Goal: Find specific page/section: Find specific page/section

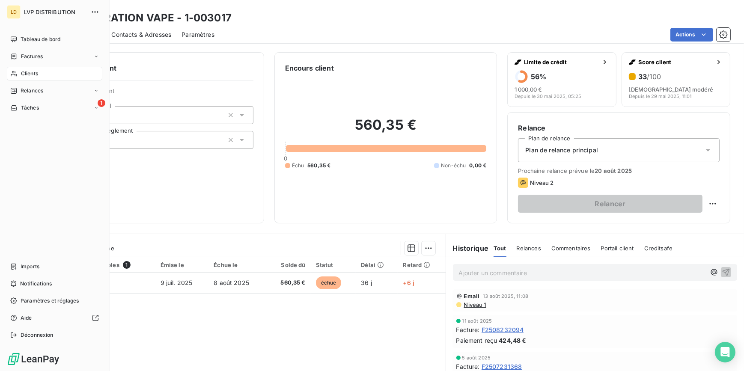
click at [23, 70] on span "Clients" at bounding box center [29, 74] width 17 height 8
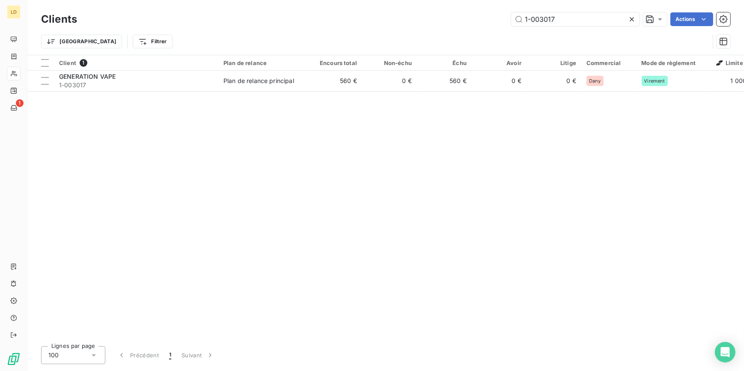
drag, startPoint x: 565, startPoint y: 21, endPoint x: 475, endPoint y: 24, distance: 90.4
click at [481, 25] on div "1-003017 Actions" at bounding box center [408, 19] width 643 height 14
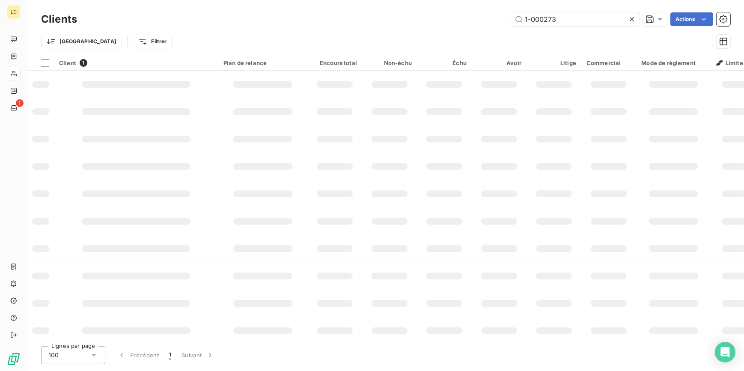
type input "1-000273"
click at [326, 90] on td at bounding box center [334, 84] width 55 height 27
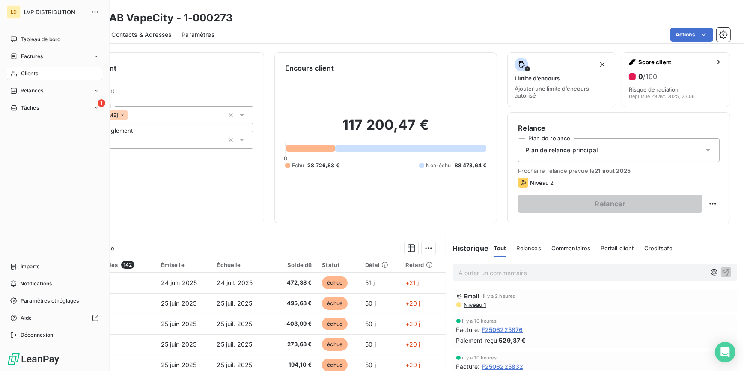
click at [21, 75] on span "Clients" at bounding box center [29, 74] width 17 height 8
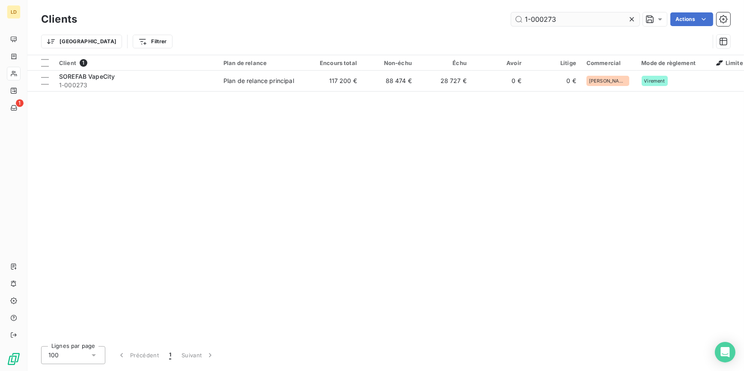
click at [554, 21] on input "1-000273" at bounding box center [575, 19] width 128 height 14
click at [552, 18] on input "1-000273" at bounding box center [575, 19] width 128 height 14
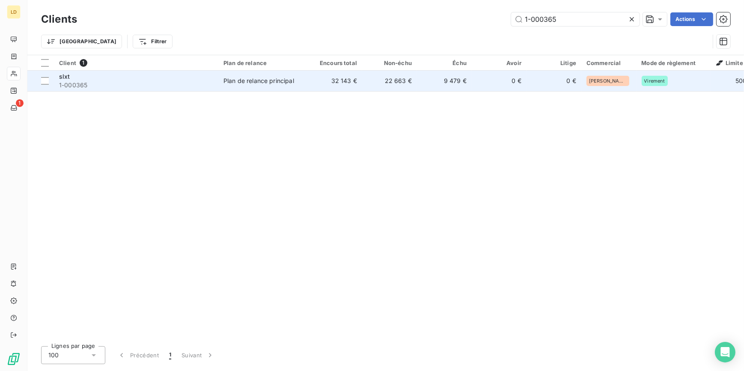
type input "1-000365"
click at [332, 80] on td "32 143 €" at bounding box center [334, 81] width 55 height 21
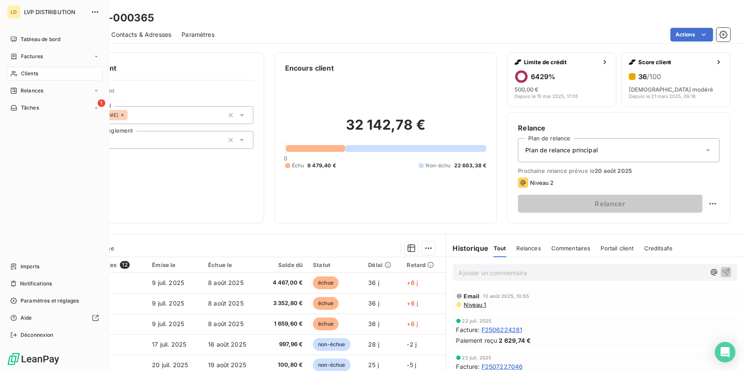
click at [16, 72] on icon at bounding box center [13, 73] width 7 height 7
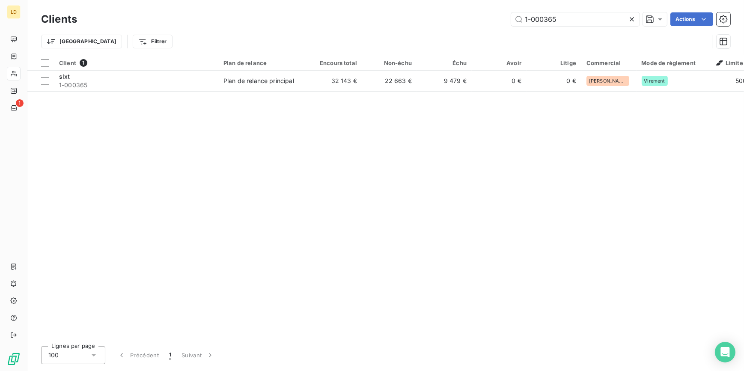
drag, startPoint x: 560, startPoint y: 18, endPoint x: 414, endPoint y: 12, distance: 145.6
click at [414, 12] on div "1-000365 Actions" at bounding box center [408, 19] width 643 height 14
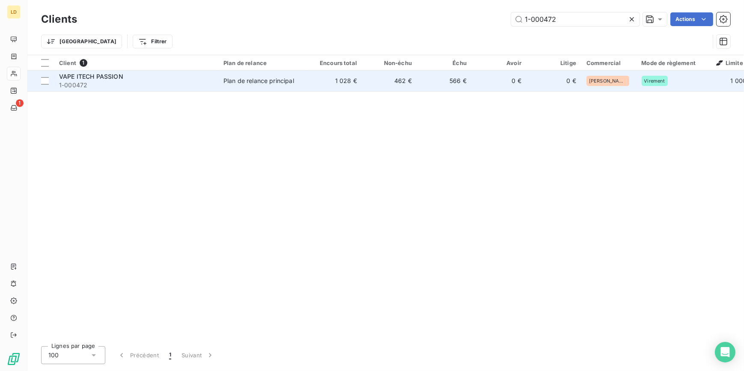
type input "1-000472"
click at [360, 73] on td "1 028 €" at bounding box center [334, 81] width 55 height 21
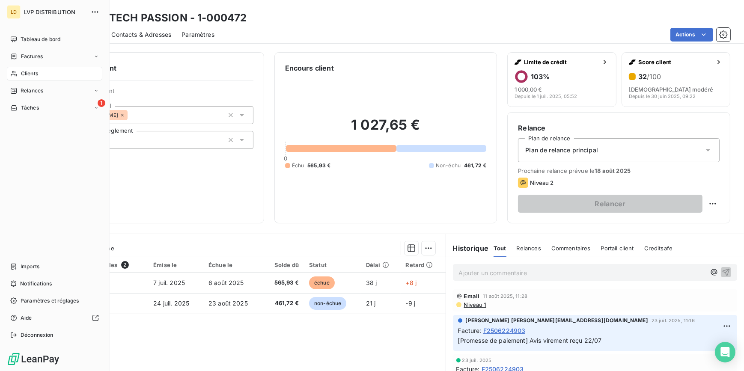
click at [30, 73] on span "Clients" at bounding box center [29, 74] width 17 height 8
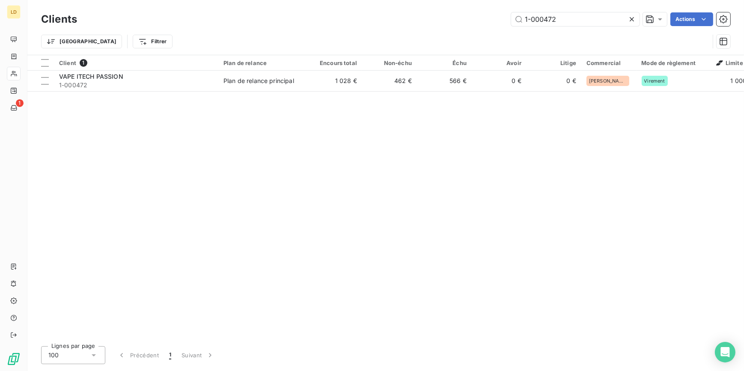
drag, startPoint x: 574, startPoint y: 21, endPoint x: 453, endPoint y: 18, distance: 120.7
click at [454, 18] on div "1-000472 Actions" at bounding box center [408, 19] width 643 height 14
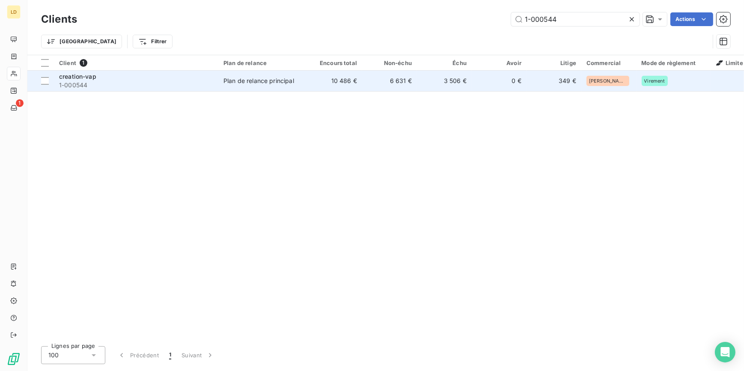
type input "1-000544"
click at [291, 86] on td "Plan de relance principal" at bounding box center [262, 81] width 89 height 21
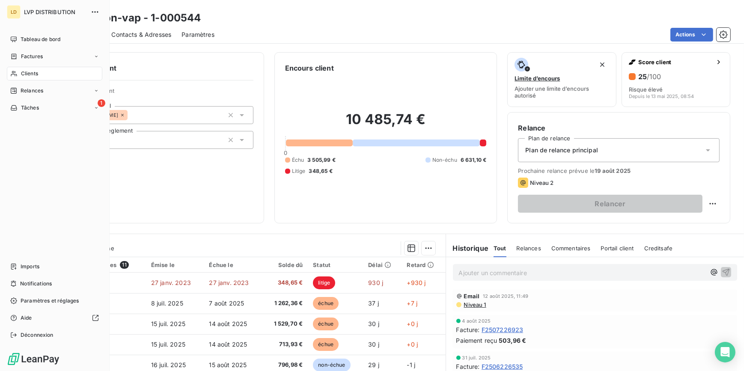
click at [24, 72] on span "Clients" at bounding box center [29, 74] width 17 height 8
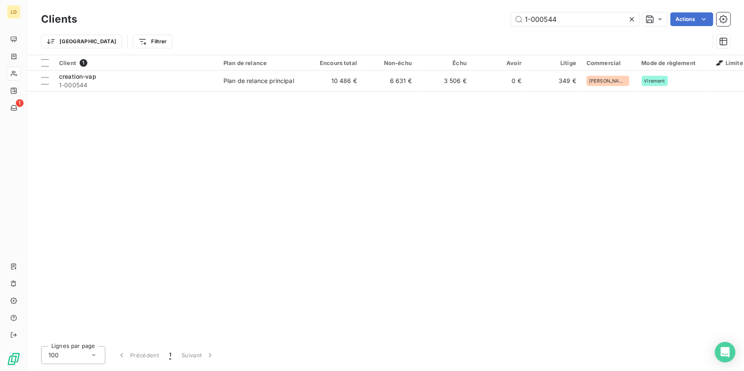
drag, startPoint x: 573, startPoint y: 21, endPoint x: 434, endPoint y: 12, distance: 139.4
click at [436, 13] on div "1-000544 Actions" at bounding box center [408, 19] width 643 height 14
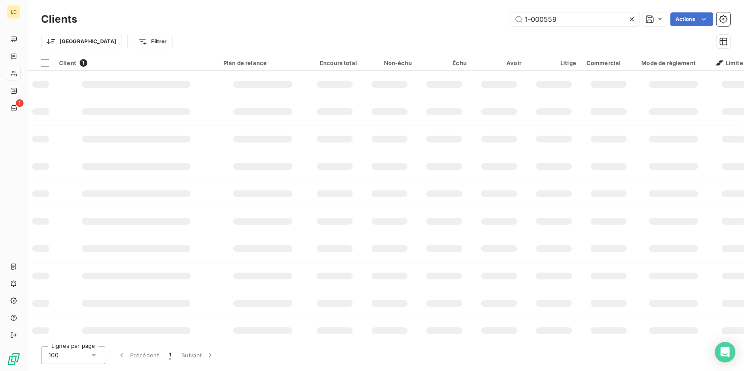
type input "1-000559"
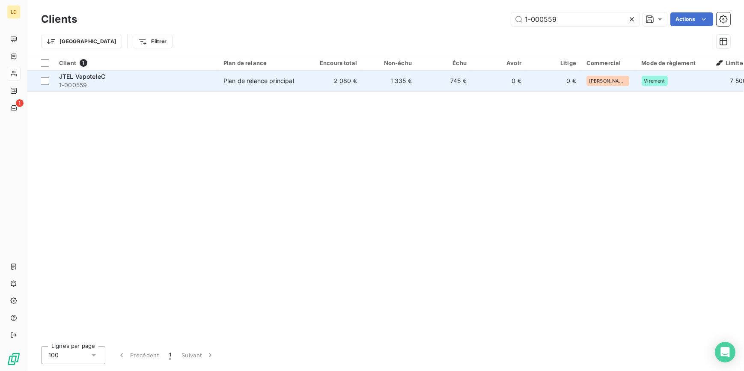
click at [312, 71] on td "2 080 €" at bounding box center [334, 81] width 55 height 21
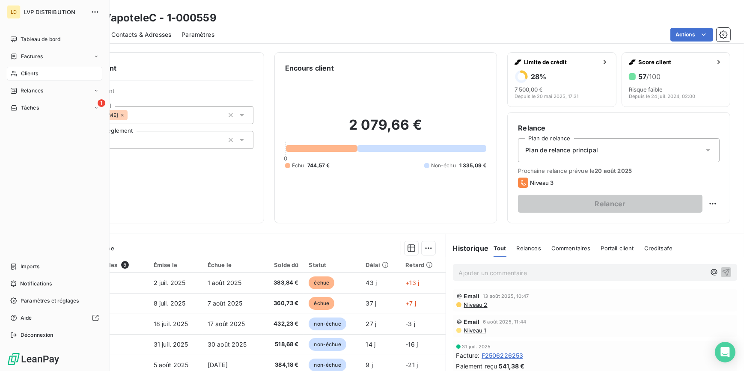
drag, startPoint x: 17, startPoint y: 79, endPoint x: 65, endPoint y: 77, distance: 47.5
click at [17, 79] on div "Clients" at bounding box center [54, 74] width 95 height 14
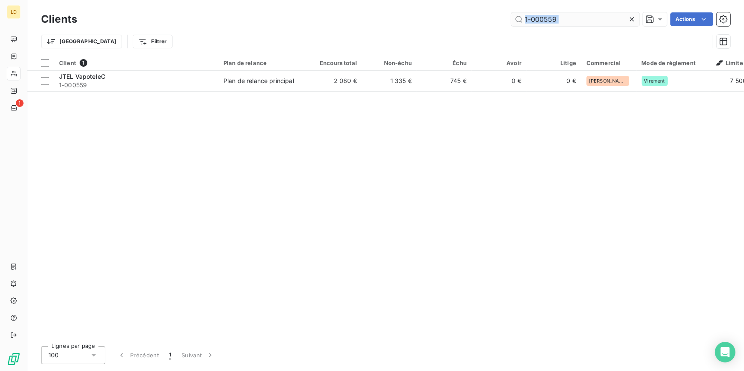
click at [532, 14] on div "Clients 1-000559 Actions Trier Filtrer" at bounding box center [385, 32] width 689 height 45
drag, startPoint x: 556, startPoint y: 21, endPoint x: 458, endPoint y: 19, distance: 98.5
click at [458, 19] on div "1-000559 Actions" at bounding box center [408, 19] width 643 height 14
paste input "86"
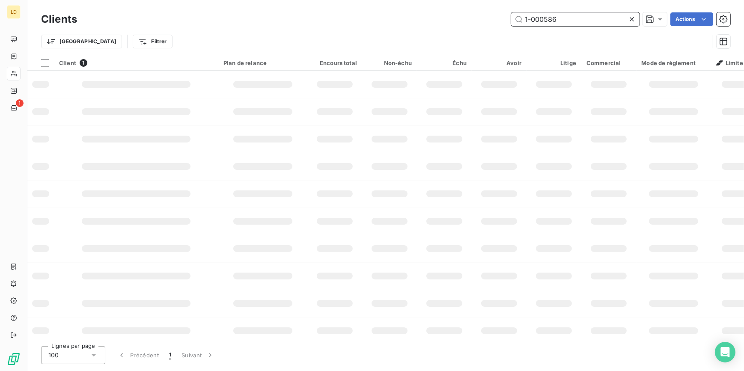
type input "1-000586"
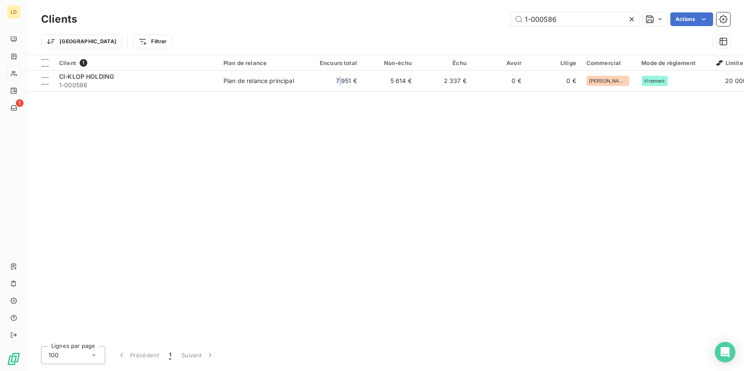
click at [340, 78] on td "7 951 €" at bounding box center [334, 81] width 55 height 21
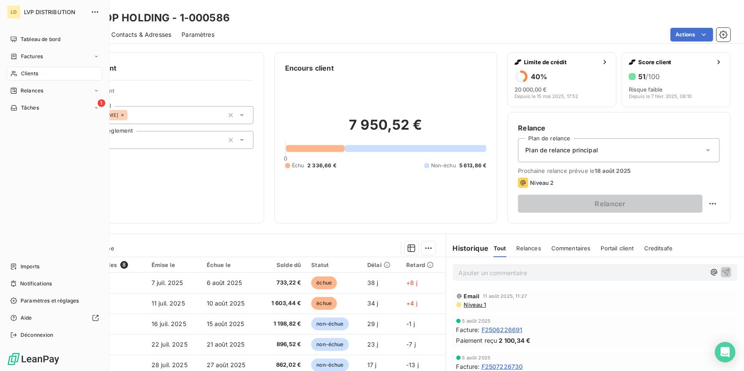
drag, startPoint x: 12, startPoint y: 76, endPoint x: 71, endPoint y: 74, distance: 58.7
click at [12, 75] on icon at bounding box center [13, 73] width 7 height 7
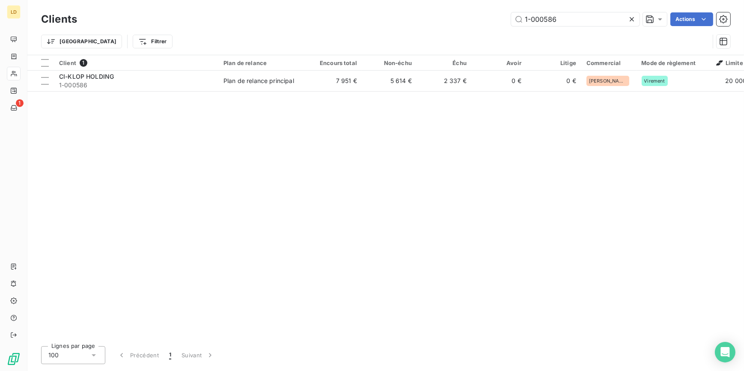
drag, startPoint x: 577, startPoint y: 20, endPoint x: 415, endPoint y: 17, distance: 161.8
click at [416, 17] on div "1-000586 Actions" at bounding box center [408, 19] width 643 height 14
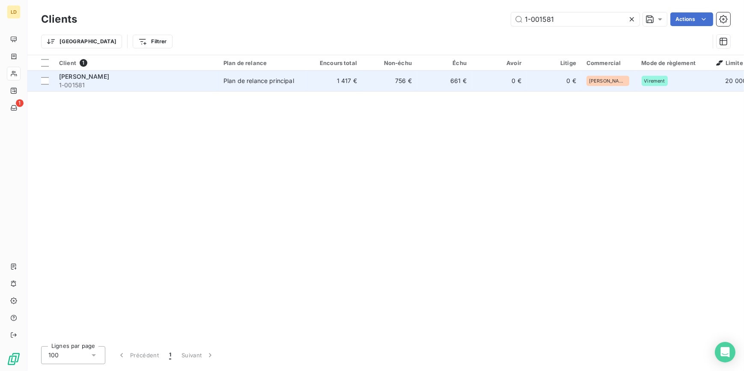
type input "1-001581"
click at [300, 87] on td "Plan de relance principal" at bounding box center [262, 81] width 89 height 21
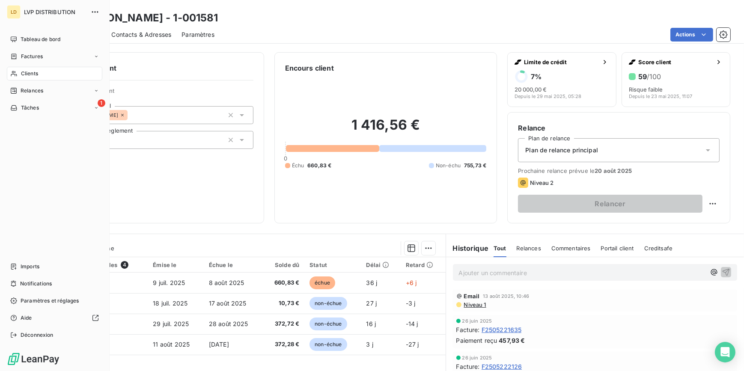
drag, startPoint x: 12, startPoint y: 75, endPoint x: 97, endPoint y: 74, distance: 84.8
click at [12, 75] on icon at bounding box center [13, 73] width 7 height 7
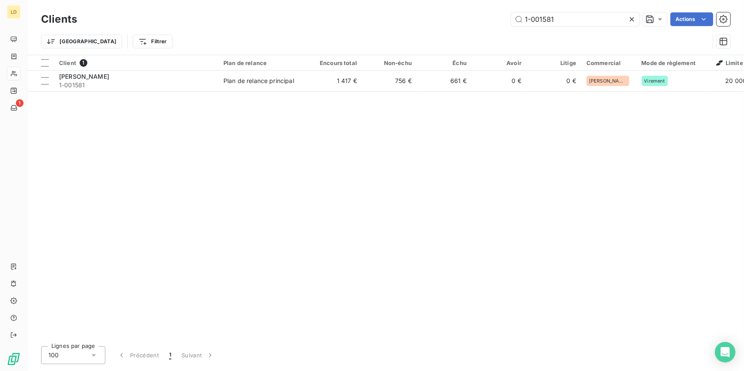
click at [559, 9] on div "Clients 1-001581 Actions Trier Filtrer" at bounding box center [385, 27] width 717 height 55
drag, startPoint x: 568, startPoint y: 21, endPoint x: 441, endPoint y: 21, distance: 127.1
click at [443, 21] on div "1-001581 Actions" at bounding box center [408, 19] width 643 height 14
paste input "2942"
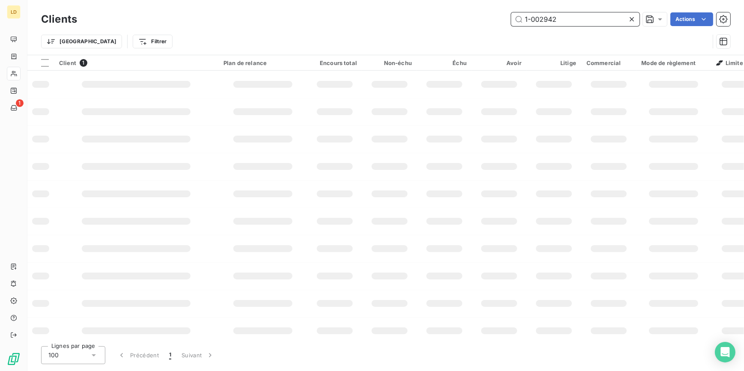
type input "1-002942"
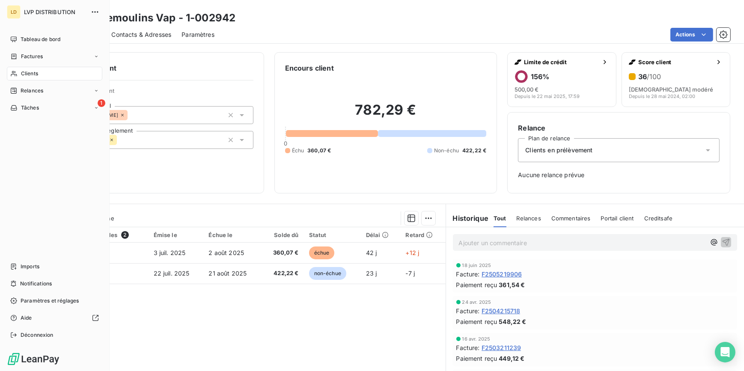
click at [17, 71] on icon at bounding box center [13, 73] width 7 height 7
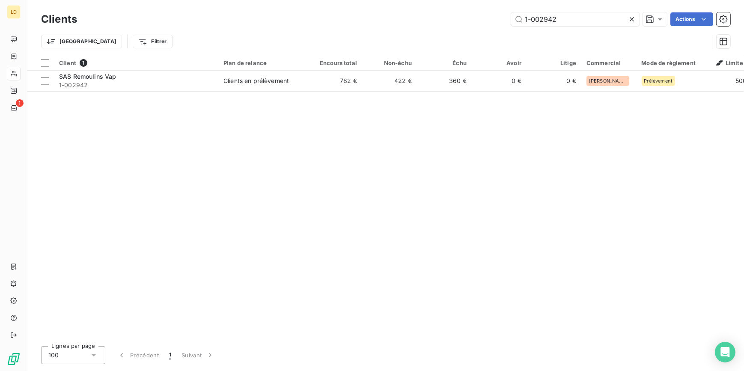
drag, startPoint x: 566, startPoint y: 21, endPoint x: 428, endPoint y: 29, distance: 138.9
click at [432, 29] on div "Clients 1-002942 Actions Trier Filtrer" at bounding box center [385, 32] width 689 height 45
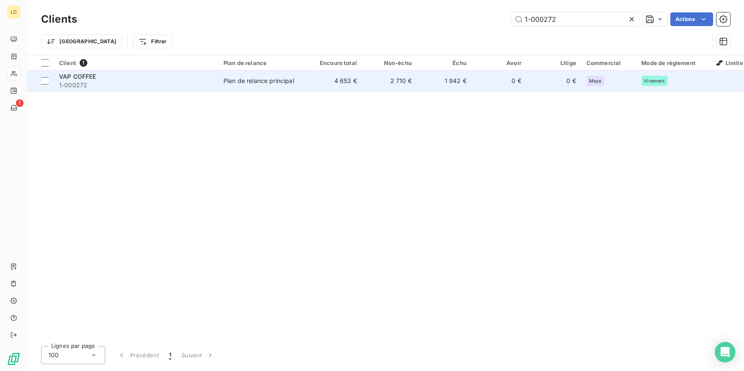
type input "1-000272"
click at [211, 82] on span "1-000272" at bounding box center [136, 85] width 154 height 9
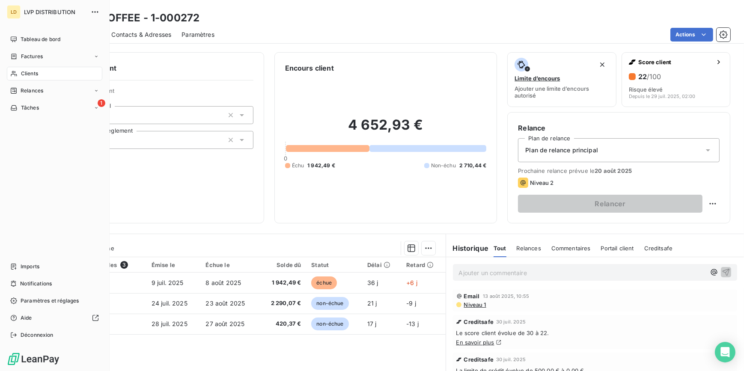
drag, startPoint x: 12, startPoint y: 68, endPoint x: 62, endPoint y: 70, distance: 50.5
click at [12, 68] on div "Clients" at bounding box center [54, 74] width 95 height 14
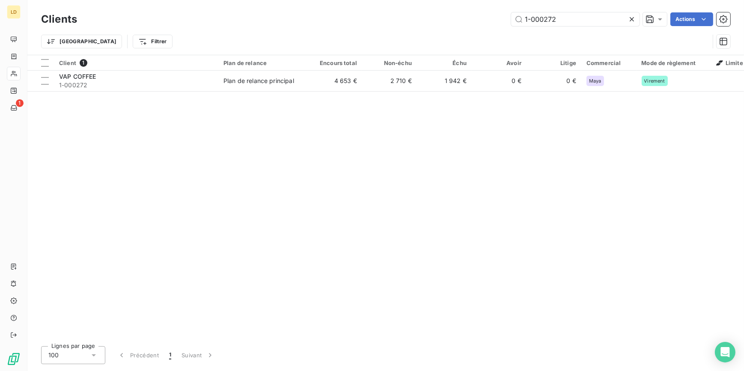
drag, startPoint x: 565, startPoint y: 18, endPoint x: 432, endPoint y: 28, distance: 133.5
click at [432, 28] on div "Clients 1-000272 Actions Trier Filtrer" at bounding box center [385, 32] width 689 height 45
type input "1-002310"
click at [215, 103] on div "Client 1 Plan de relance Encours total Non-échu Échu Avoir Litige Commercial Mo…" at bounding box center [385, 197] width 717 height 284
click at [215, 92] on div "Client 1 Plan de relance Encours total Non-échu Échu Avoir Litige Commercial Mo…" at bounding box center [385, 197] width 717 height 284
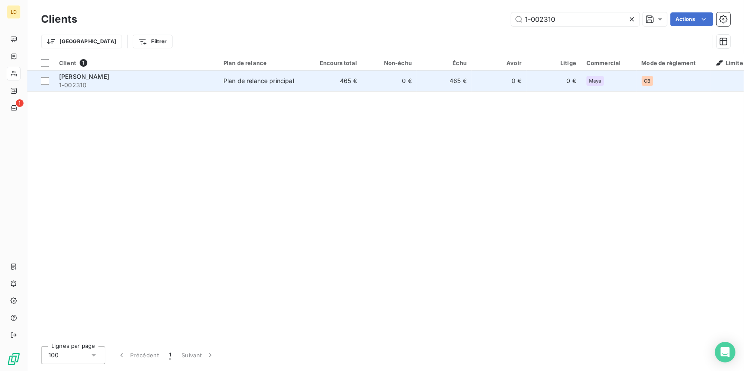
click at [214, 83] on td "majin vape 1-002310" at bounding box center [136, 81] width 164 height 21
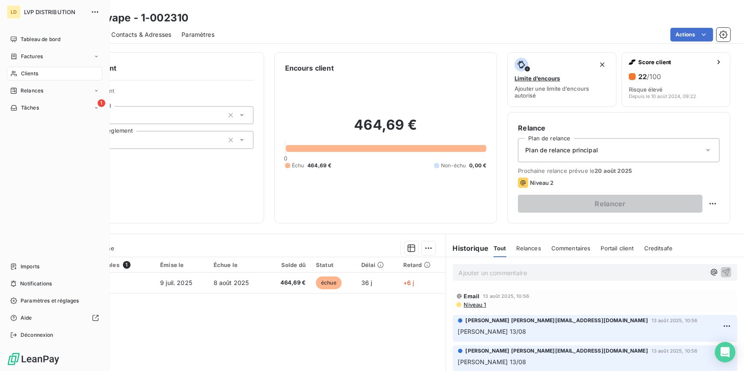
click at [14, 71] on icon at bounding box center [13, 73] width 7 height 7
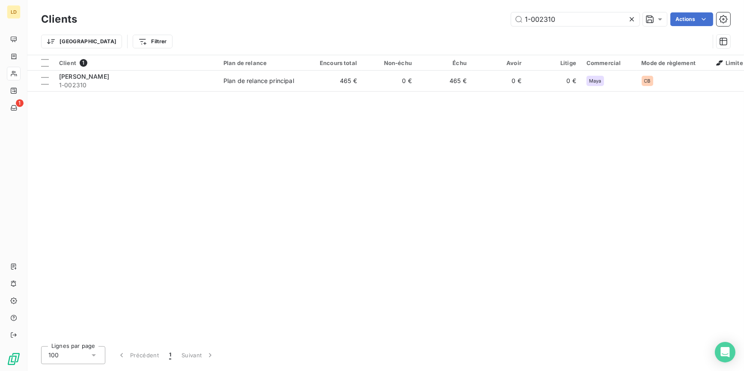
drag, startPoint x: 582, startPoint y: 17, endPoint x: 403, endPoint y: 16, distance: 178.5
click at [413, 15] on div "1-002310 Actions" at bounding box center [408, 19] width 643 height 14
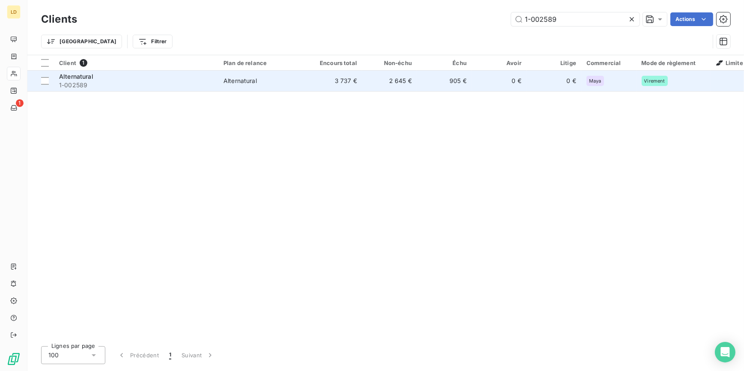
type input "1-002589"
click at [269, 72] on td "Alternatural" at bounding box center [262, 81] width 89 height 21
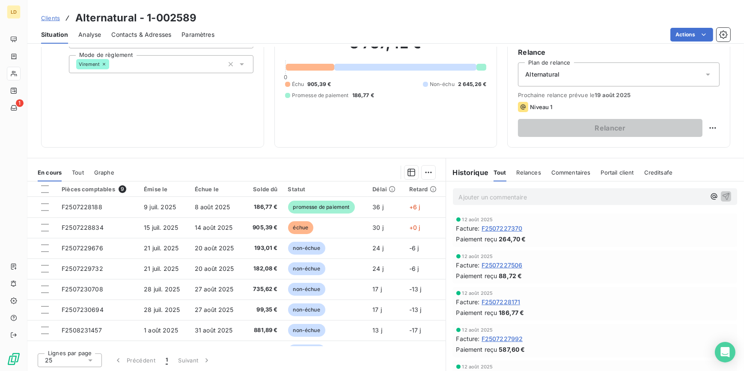
scroll to position [76, 0]
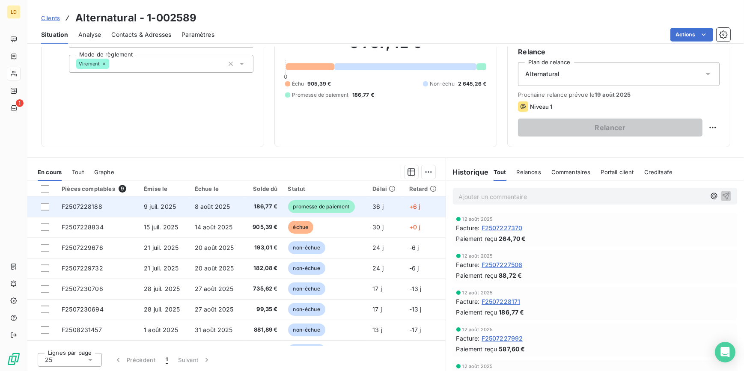
click at [169, 204] on span "9 juil. 2025" at bounding box center [160, 206] width 32 height 7
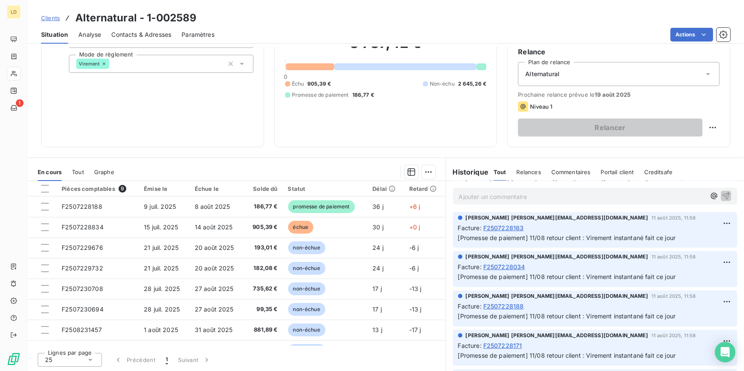
scroll to position [571, 0]
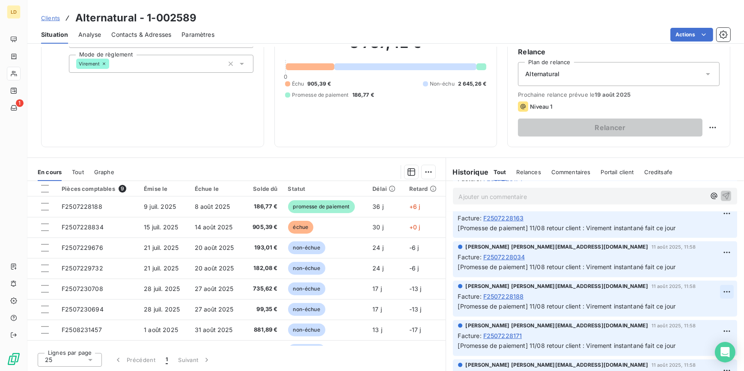
click at [712, 292] on html "LD 1 Clients Alternatural - 1-002589 Situation Analyse Contacts & Adresses Para…" at bounding box center [372, 185] width 744 height 371
click at [693, 320] on div "Supprimer" at bounding box center [695, 326] width 48 height 14
